Goal: Find specific page/section: Find specific page/section

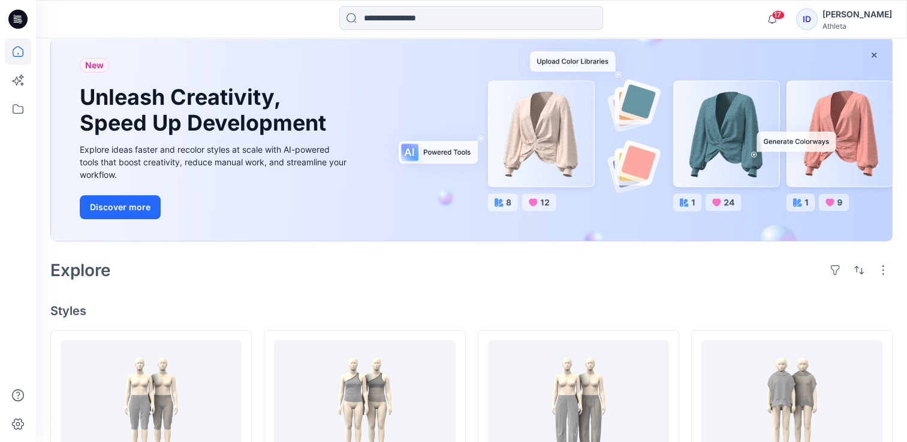
scroll to position [60, 0]
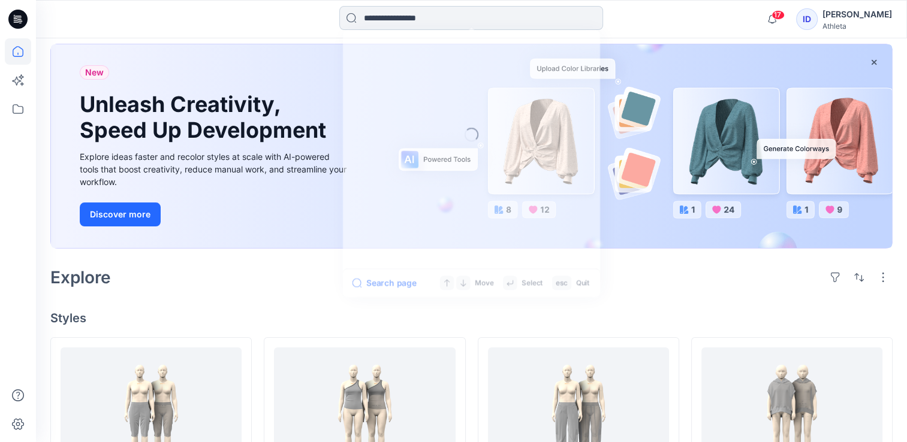
click at [487, 24] on input at bounding box center [471, 18] width 264 height 24
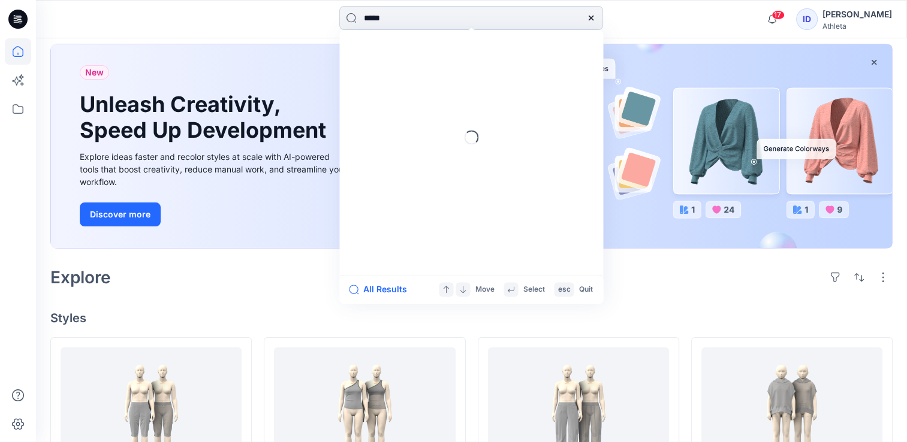
type input "******"
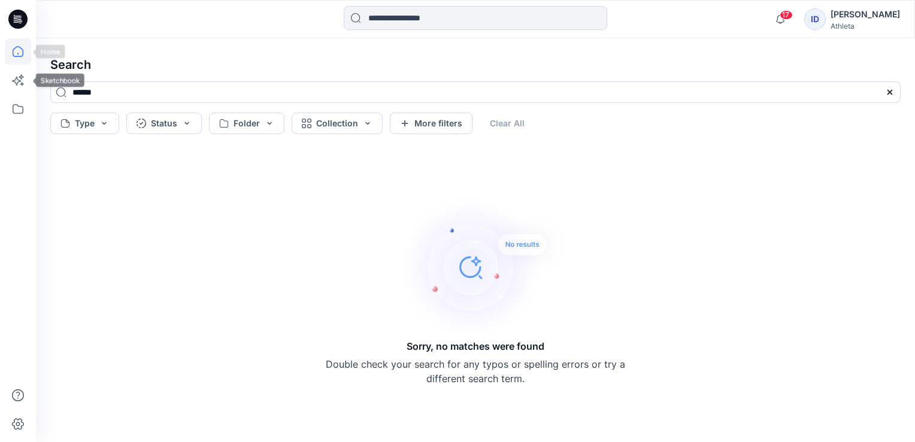
click at [17, 55] on icon at bounding box center [18, 51] width 26 height 26
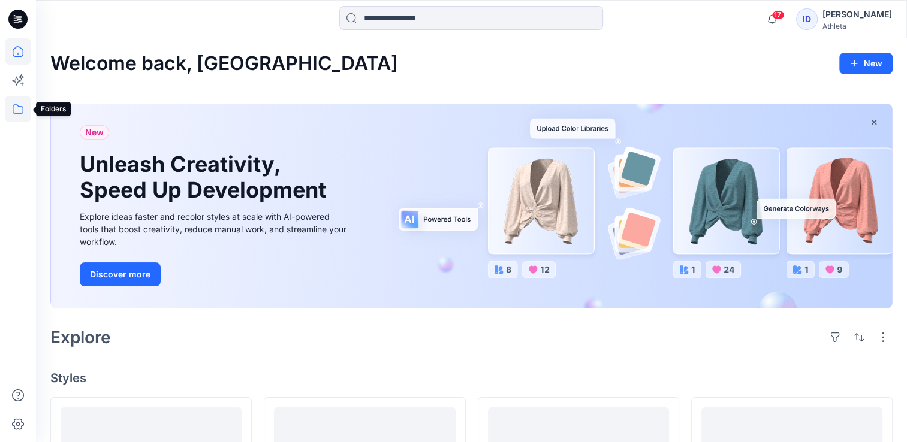
click at [28, 111] on icon at bounding box center [18, 109] width 26 height 26
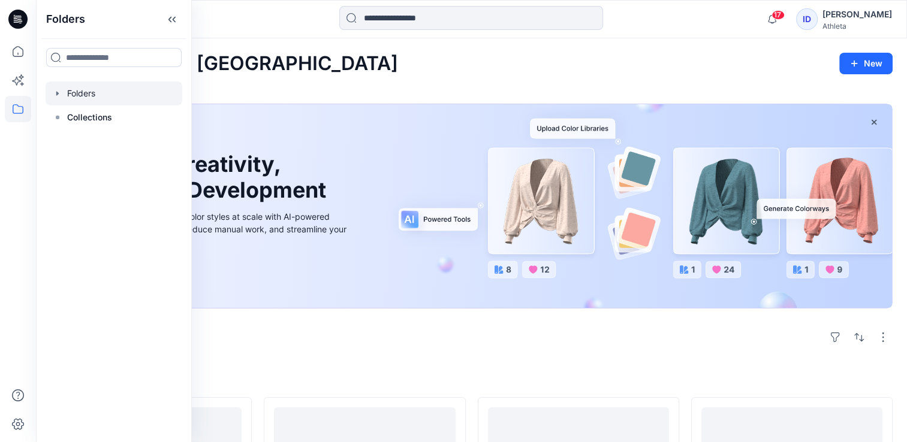
click at [95, 89] on div at bounding box center [114, 93] width 137 height 24
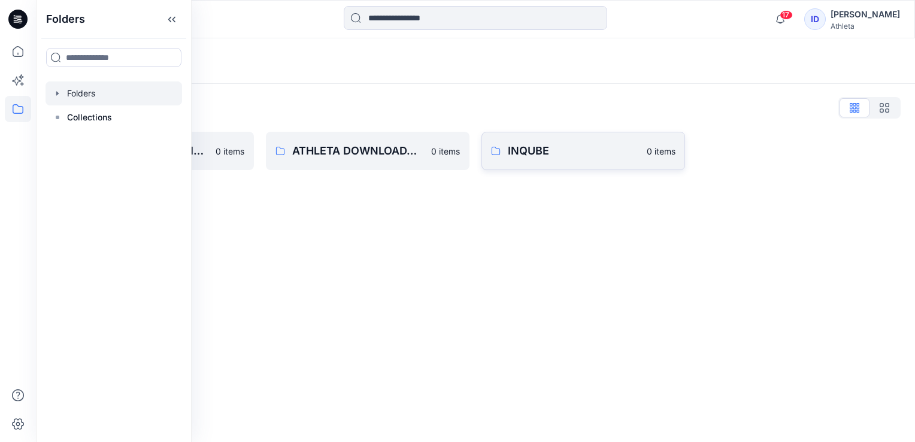
click at [563, 152] on p "INQUBE" at bounding box center [574, 151] width 132 height 17
